Goal: Information Seeking & Learning: Learn about a topic

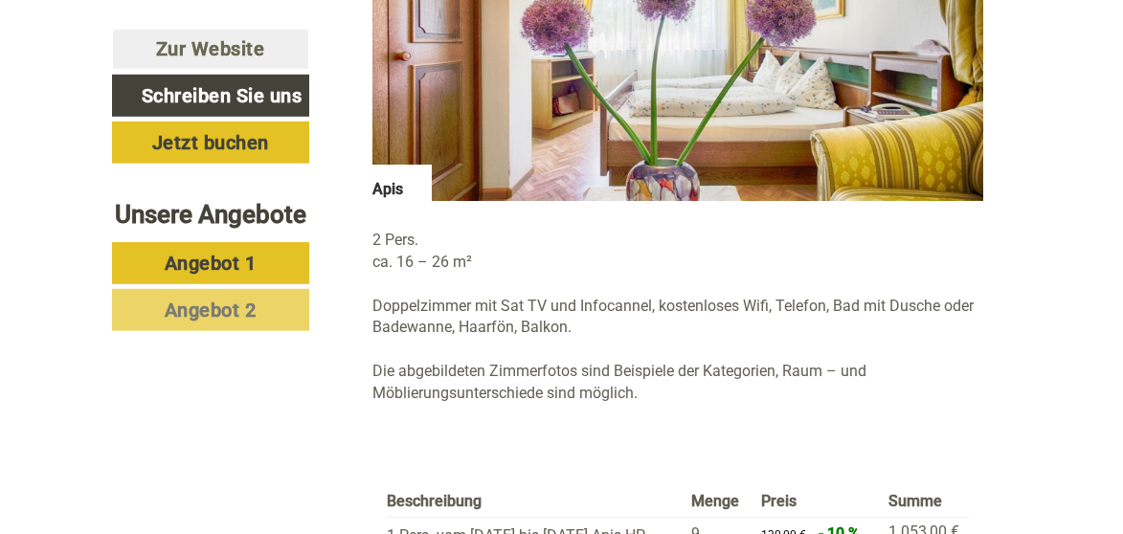
scroll to position [1528, 0]
click at [237, 322] on span "Angebot 2" at bounding box center [211, 310] width 92 height 23
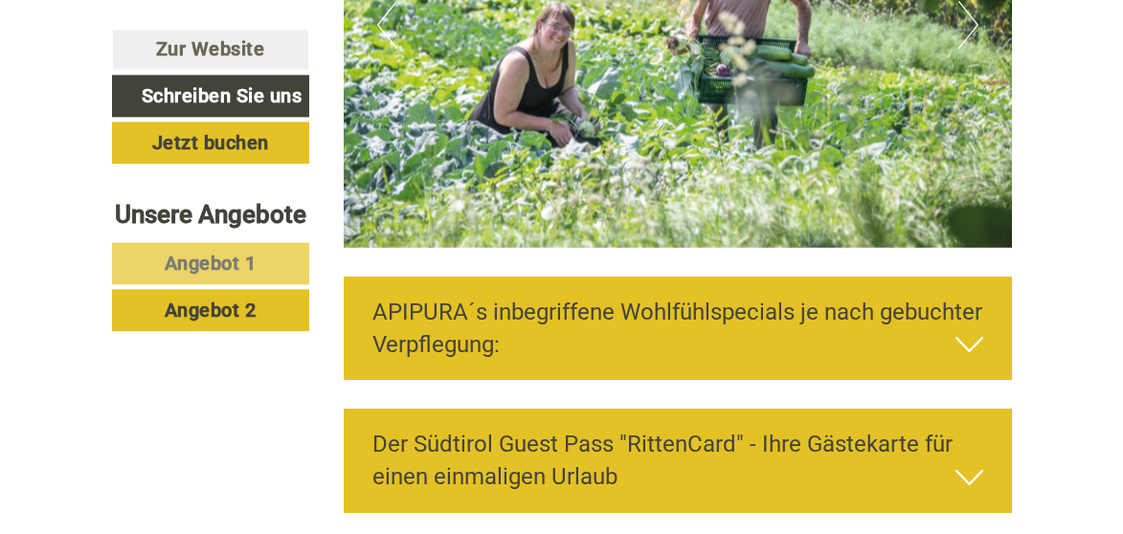
scroll to position [2976, 0]
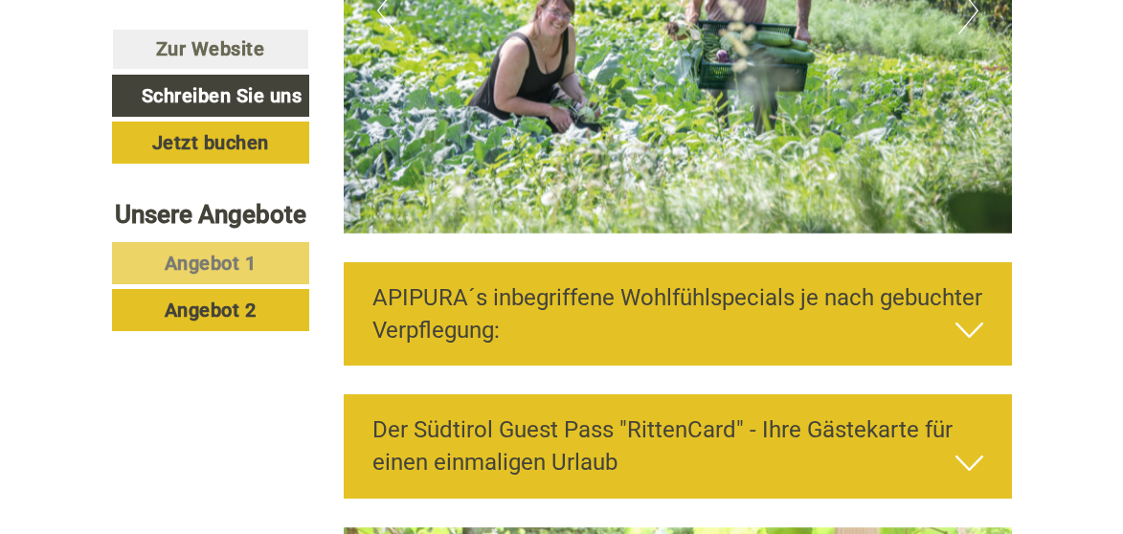
click at [975, 347] on icon at bounding box center [969, 330] width 28 height 33
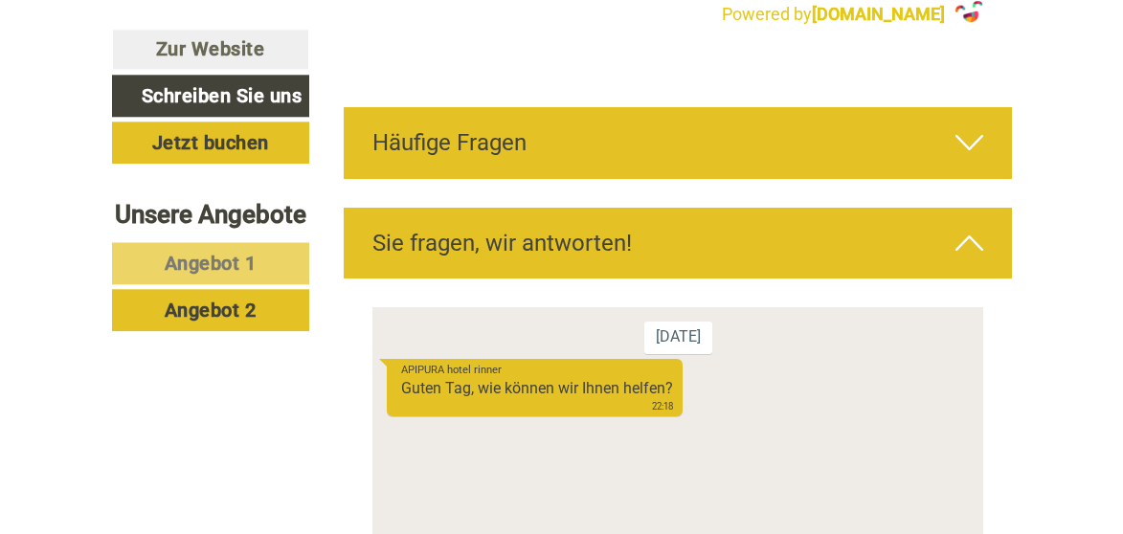
scroll to position [6686, 0]
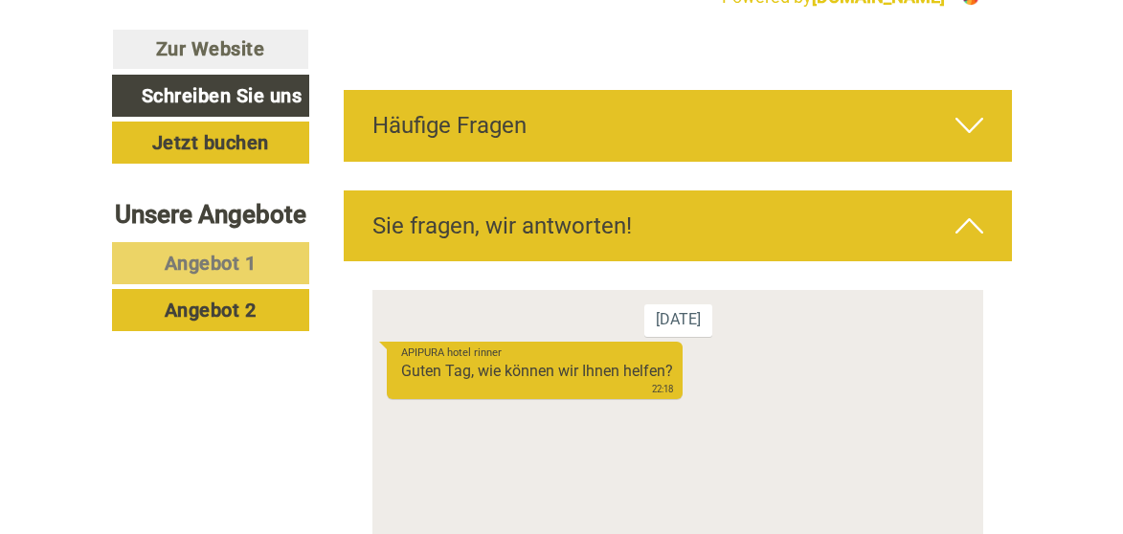
click at [951, 161] on div "Häufige Fragen" at bounding box center [678, 125] width 668 height 71
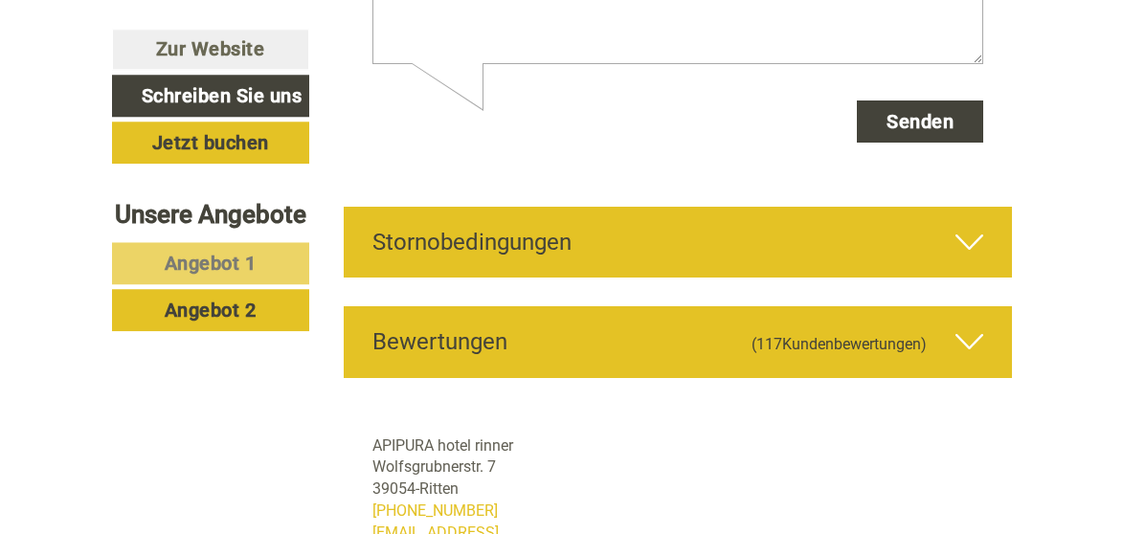
scroll to position [8214, 0]
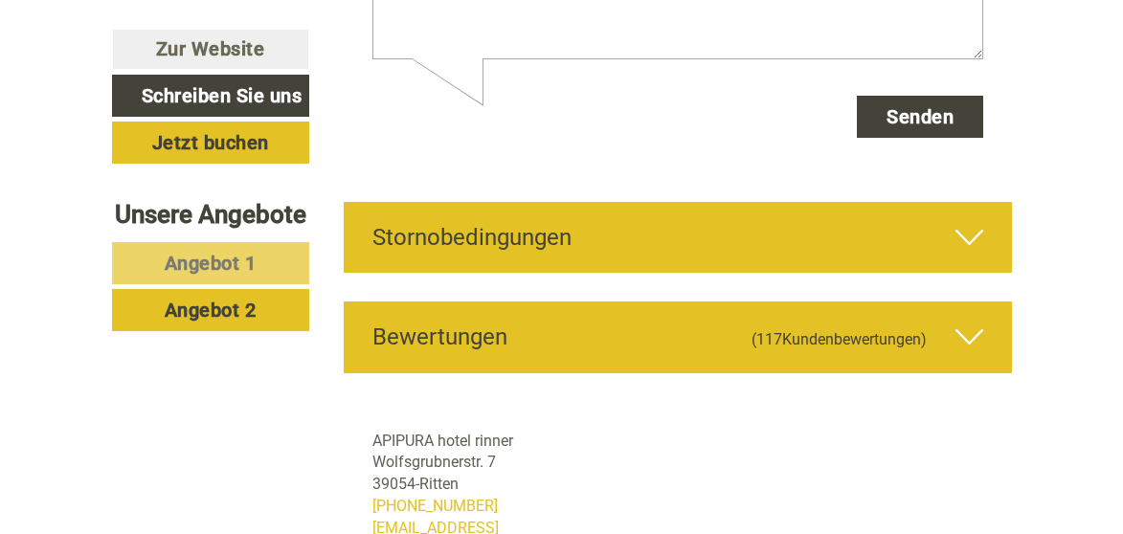
click at [969, 254] on icon at bounding box center [969, 237] width 28 height 33
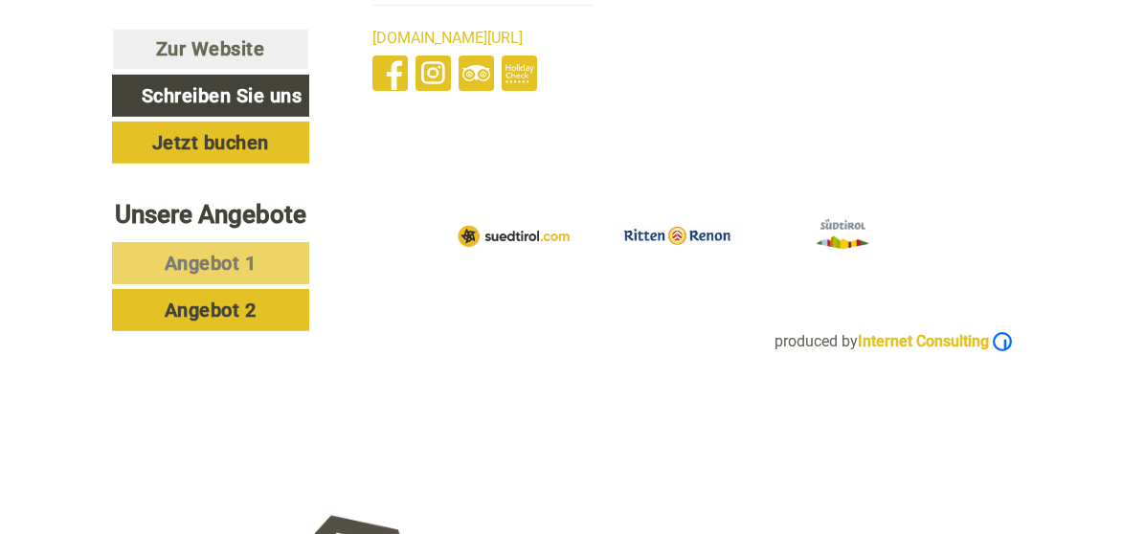
scroll to position [9196, 0]
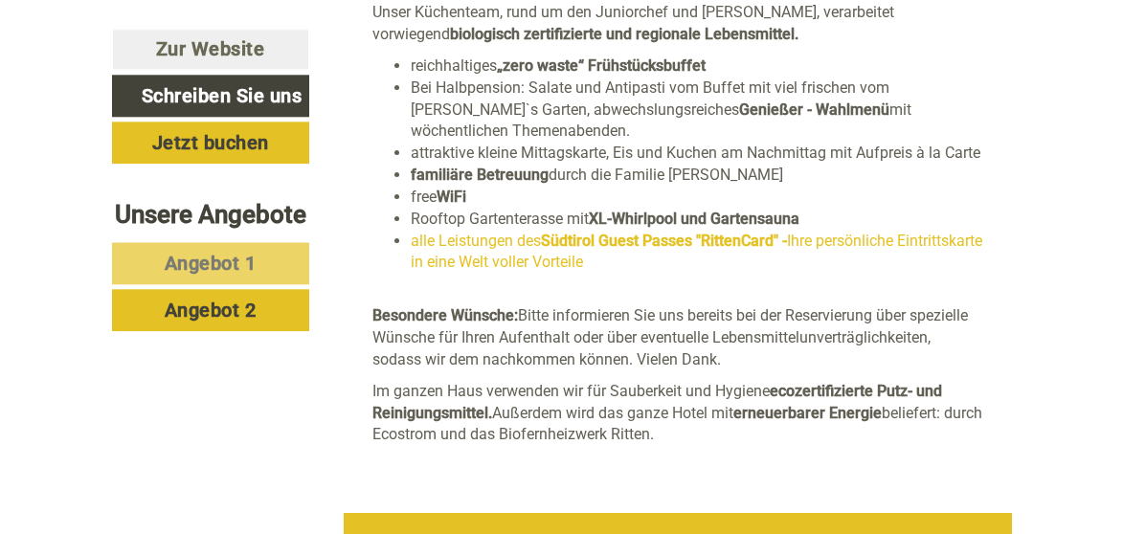
drag, startPoint x: 910, startPoint y: 449, endPoint x: 911, endPoint y: 459, distance: 10.6
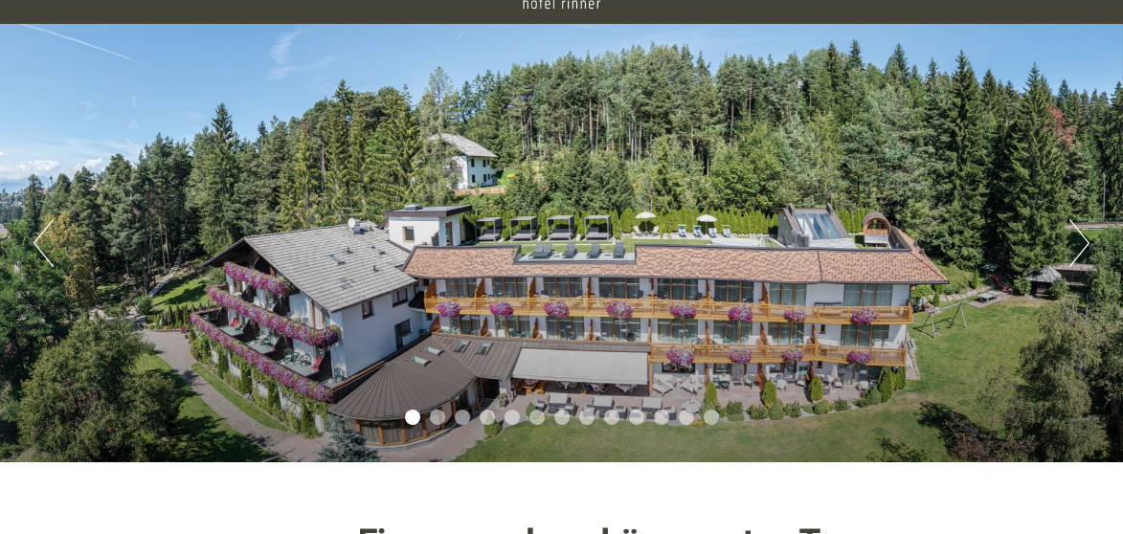
scroll to position [109, 0]
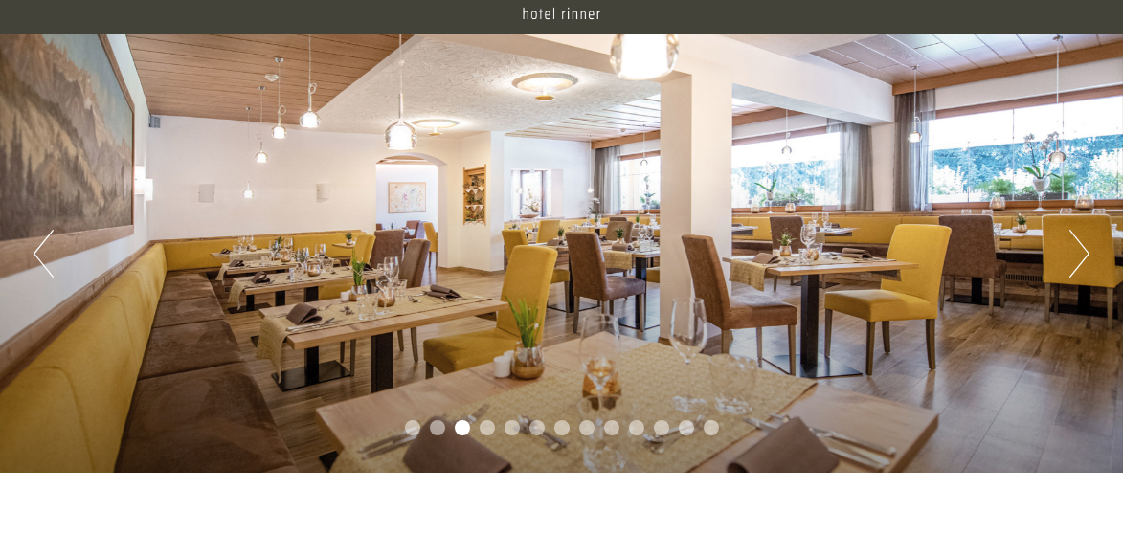
click at [1072, 255] on button "Next" at bounding box center [1079, 254] width 20 height 48
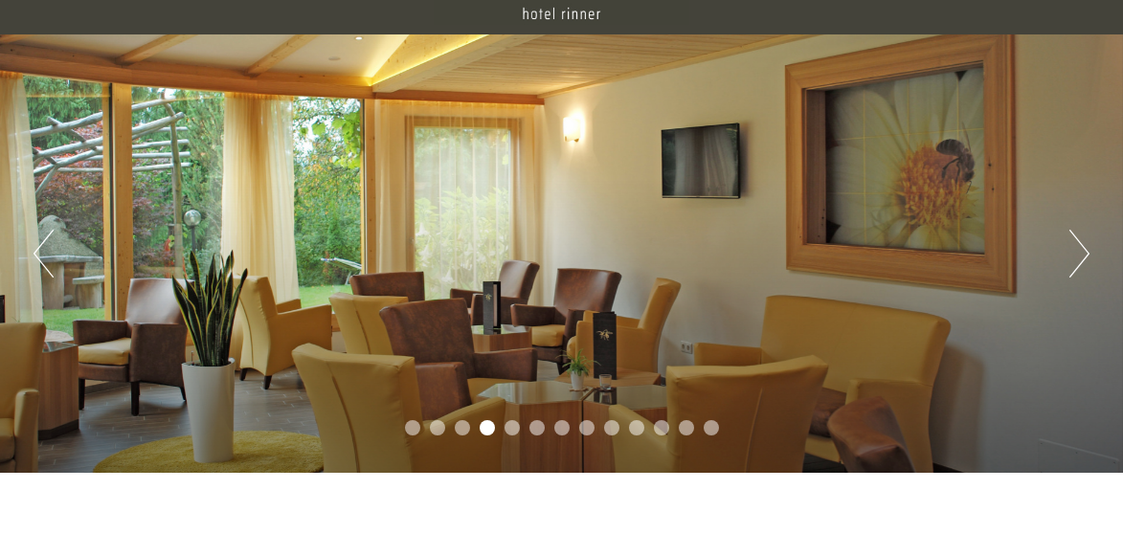
click at [1071, 252] on button "Next" at bounding box center [1079, 254] width 20 height 48
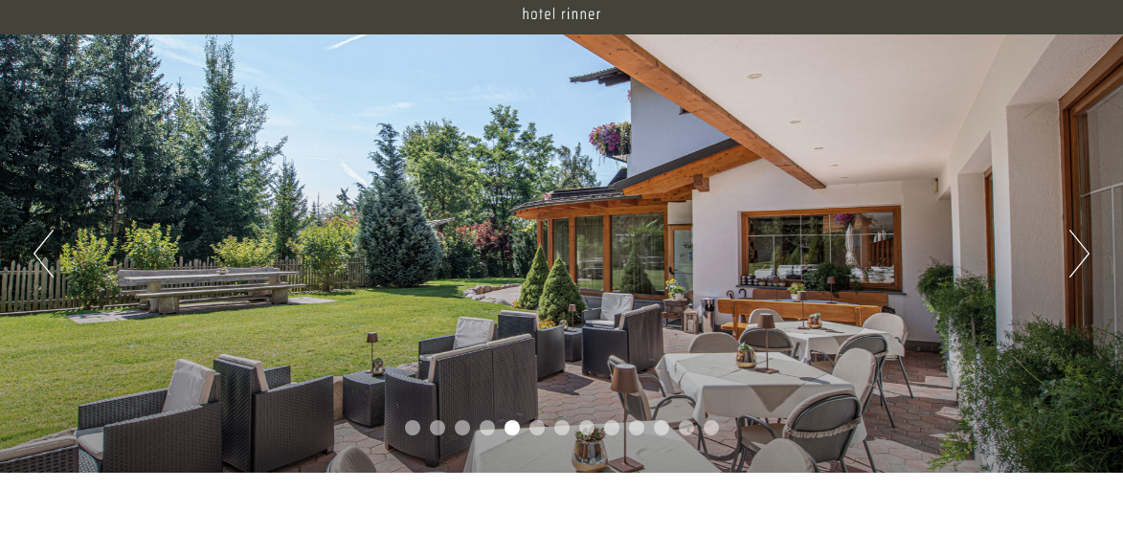
click at [1072, 248] on button "Next" at bounding box center [1079, 254] width 20 height 48
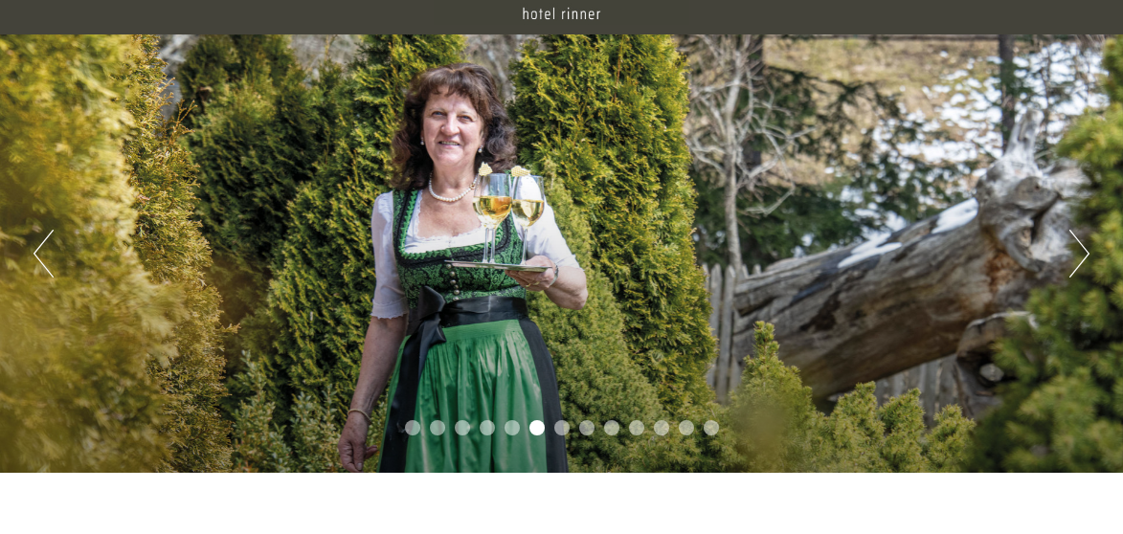
click at [1073, 247] on button "Next" at bounding box center [1079, 254] width 20 height 48
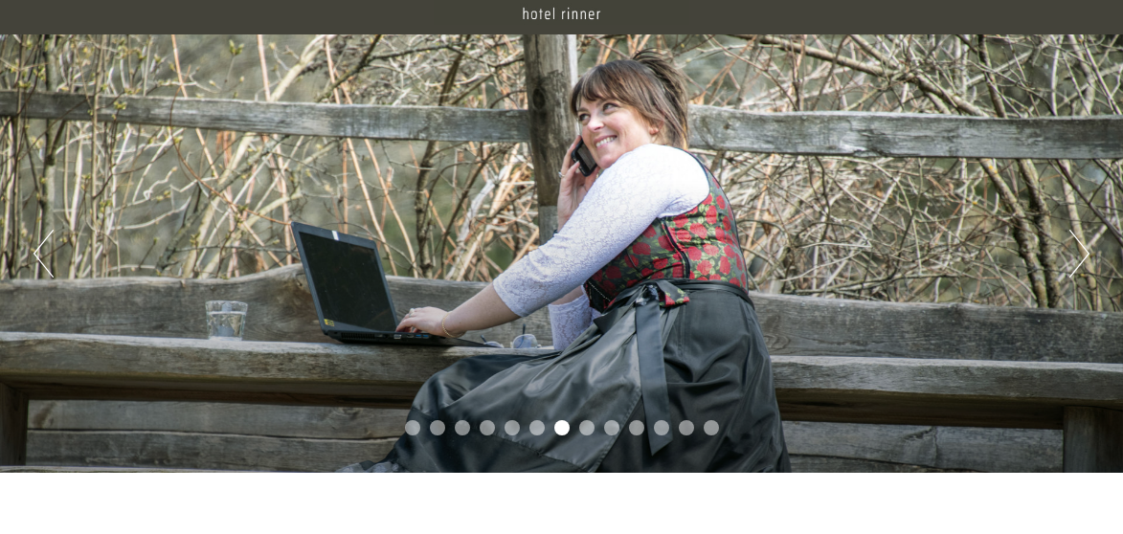
click at [1067, 243] on div "Previous Next 1 2 3 4 5 6 7 8 9 10 11 12 13" at bounding box center [561, 253] width 1123 height 438
click at [1078, 251] on button "Next" at bounding box center [1079, 254] width 20 height 48
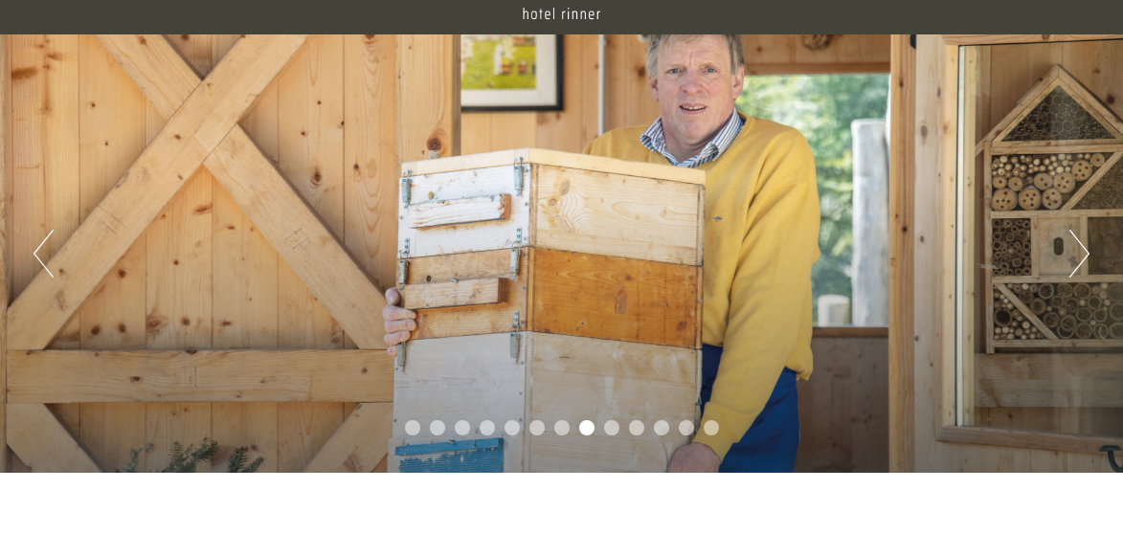
click at [1079, 250] on button "Next" at bounding box center [1079, 254] width 20 height 48
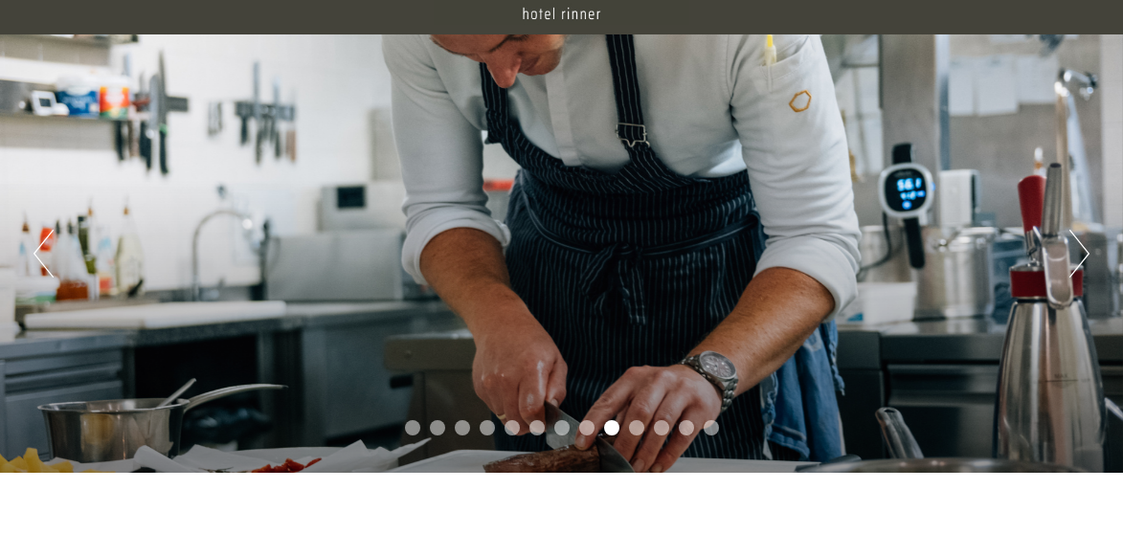
click at [1070, 246] on button "Next" at bounding box center [1079, 254] width 20 height 48
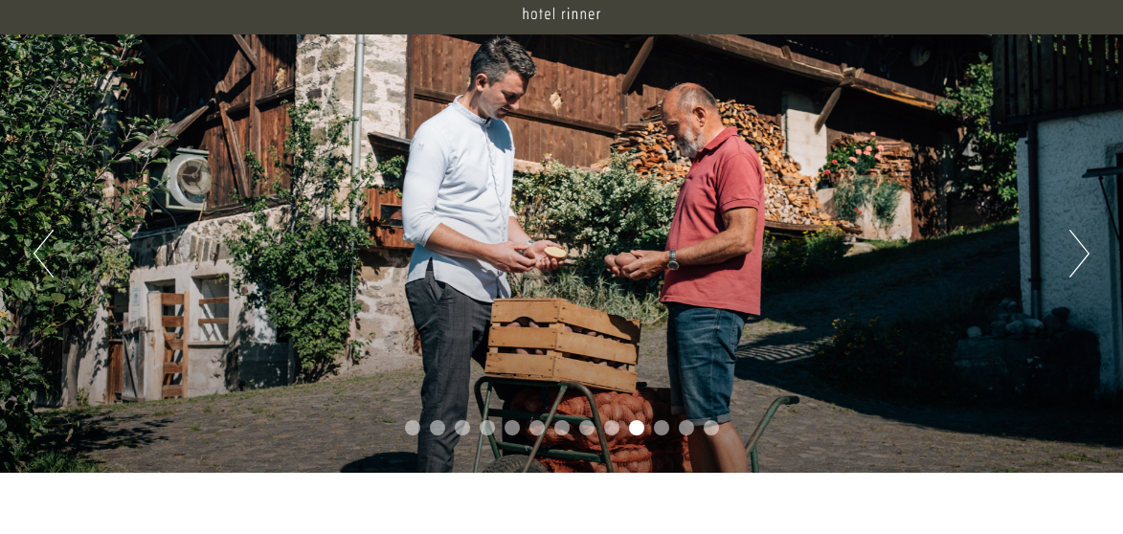
click at [1060, 242] on div "Previous Next 1 2 3 4 5 6 7 8 9 10 11 12 13" at bounding box center [561, 253] width 1123 height 438
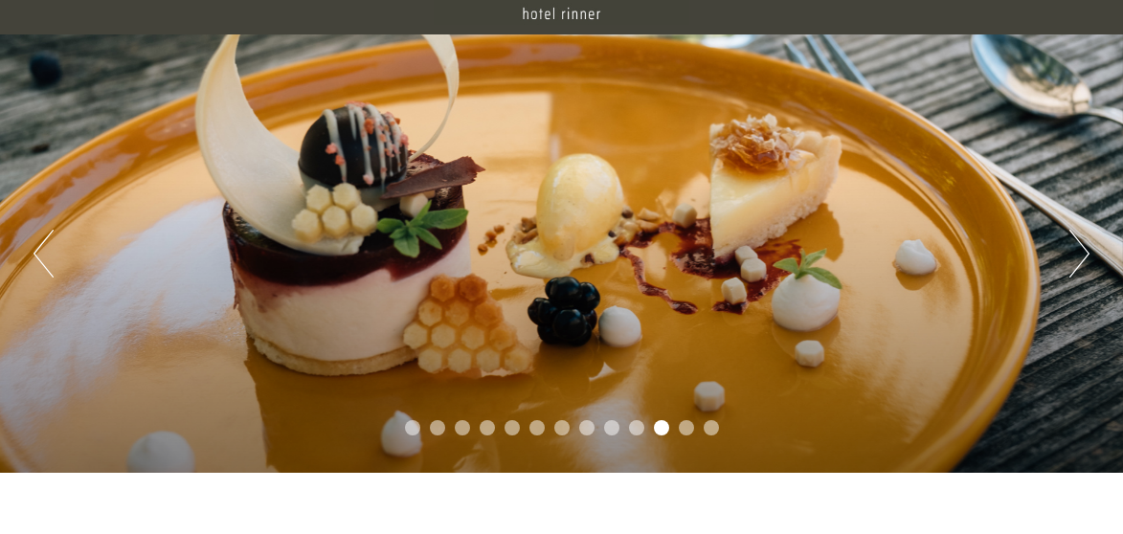
click at [1070, 258] on button "Next" at bounding box center [1079, 254] width 20 height 48
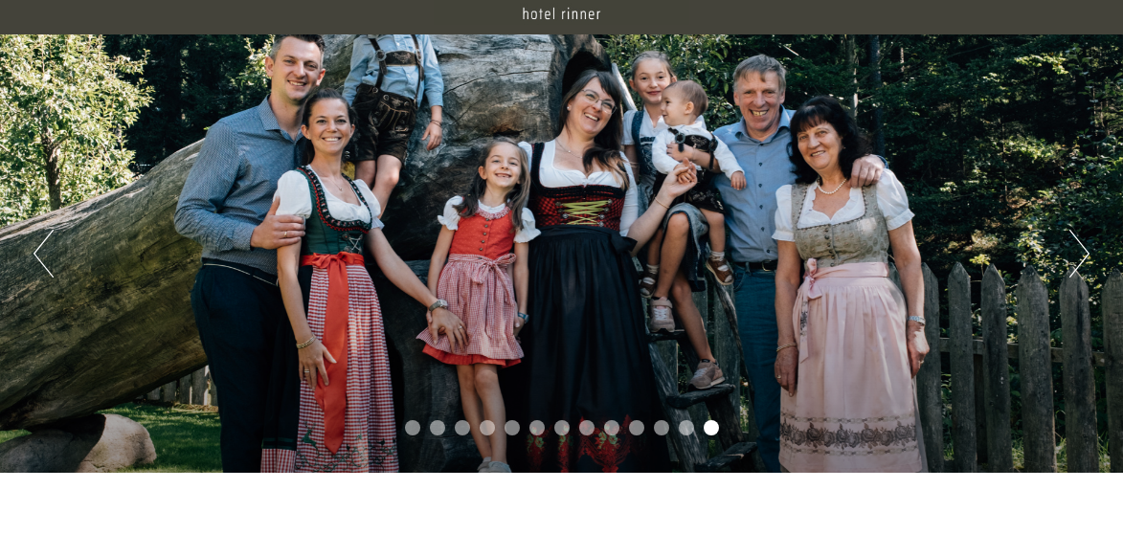
click at [1082, 252] on button "Next" at bounding box center [1079, 254] width 20 height 48
